Goal: Task Accomplishment & Management: Use online tool/utility

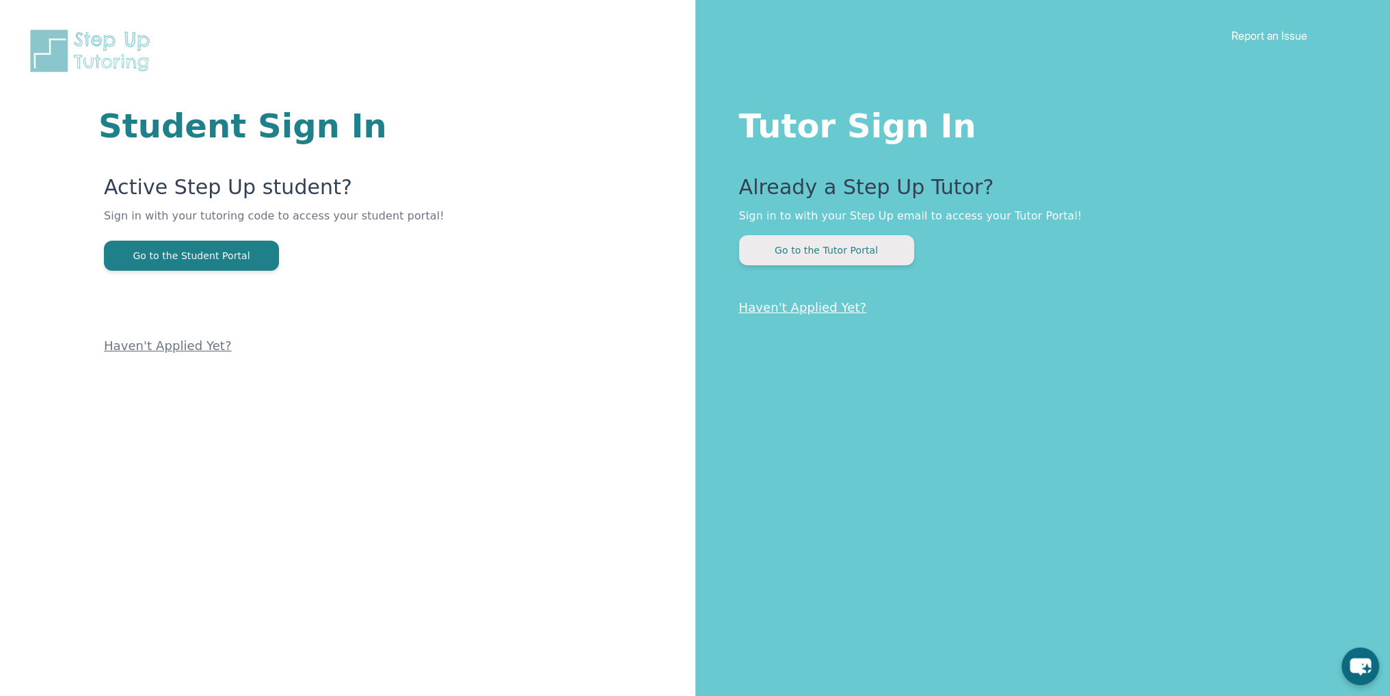
click at [814, 240] on button "Go to the Tutor Portal" at bounding box center [826, 250] width 175 height 30
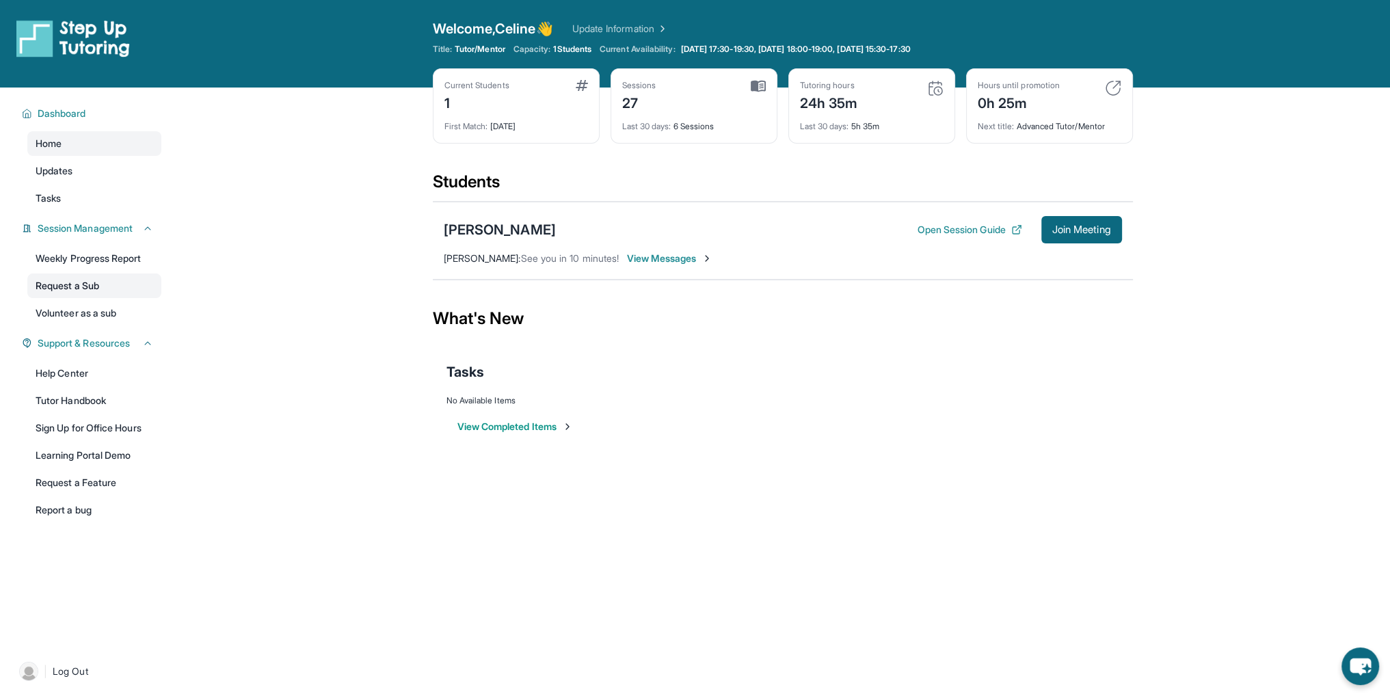
click at [108, 288] on link "Request a Sub" at bounding box center [94, 285] width 134 height 25
click at [103, 304] on link "Volunteer as a sub" at bounding box center [94, 313] width 134 height 25
